Goal: Task Accomplishment & Management: Manage account settings

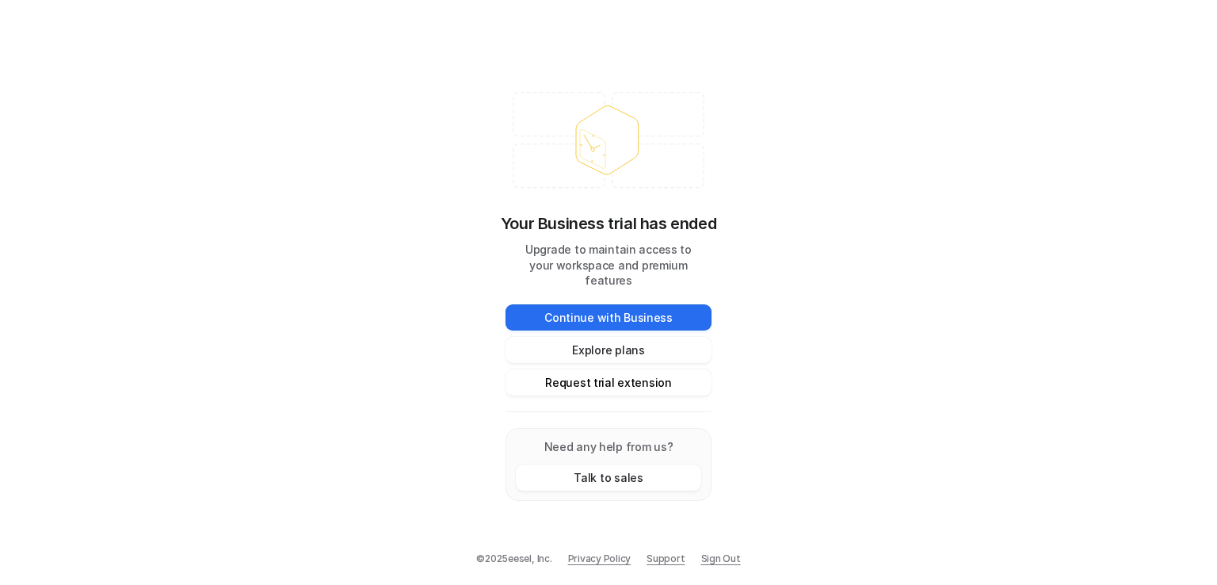
click at [666, 369] on button "Request trial extension" at bounding box center [608, 382] width 206 height 26
click at [627, 304] on button "Continue with Business" at bounding box center [608, 317] width 206 height 26
click at [650, 346] on button "Explore plans" at bounding box center [608, 350] width 206 height 26
